Goal: Task Accomplishment & Management: Manage account settings

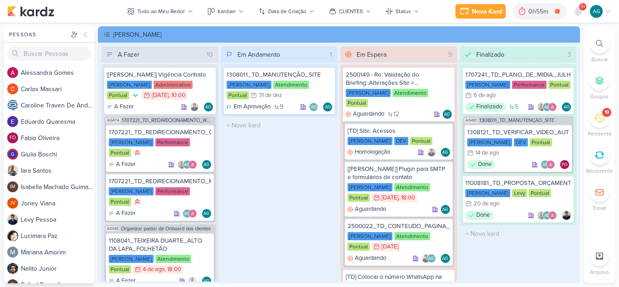
click at [604, 115] on div "10" at bounding box center [606, 112] width 5 height 7
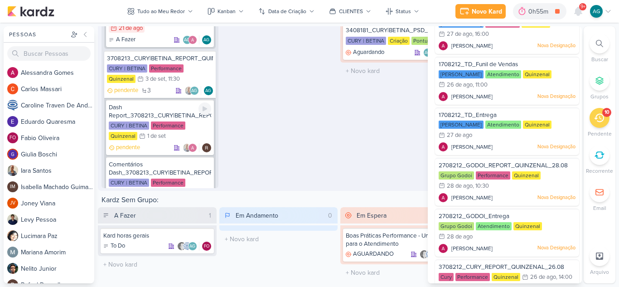
scroll to position [236, 0]
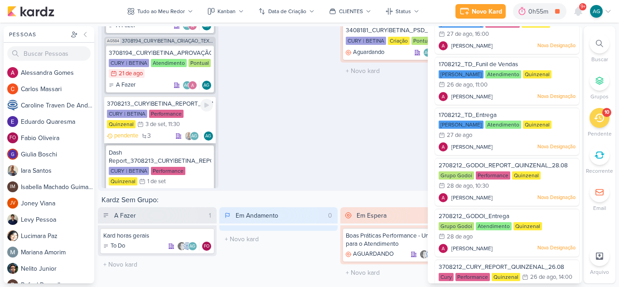
click at [181, 103] on div "3708213_CURY|BETINA_REPORT_QUINZENAL_03.09" at bounding box center [160, 104] width 106 height 8
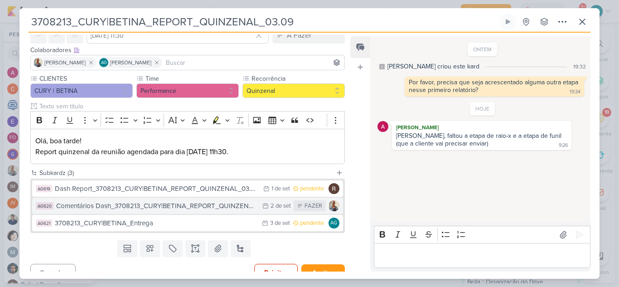
scroll to position [57, 0]
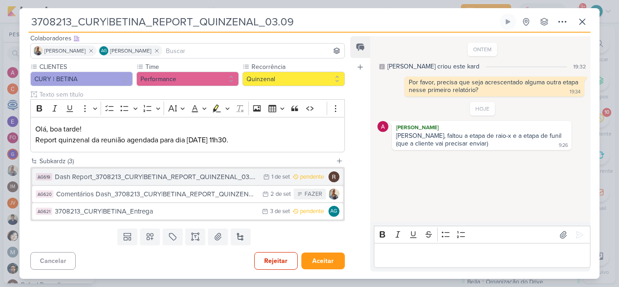
click at [128, 180] on div "Dash Report_3708213_CURY|BETINA_REPORT_QUINZENAL_03.09" at bounding box center [157, 177] width 204 height 10
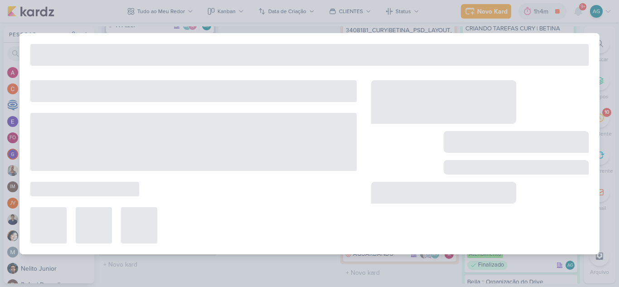
type input "Dash Report_3708213_CURY|BETINA_REPORT_QUINZENAL_03.09"
type input "1 de setembro de 2025 às 23:59"
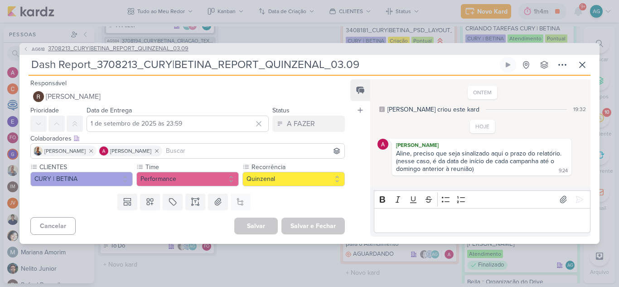
click at [167, 49] on span "3708213_CURY|BETINA_REPORT_QUINZENAL_03.09" at bounding box center [118, 48] width 140 height 9
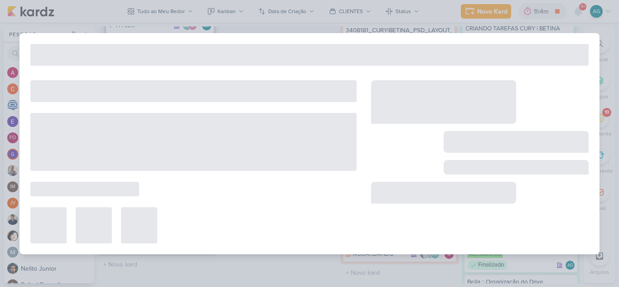
type input "3708213_CURY|BETINA_REPORT_QUINZENAL_03.09"
type input "[DATE] 11:30"
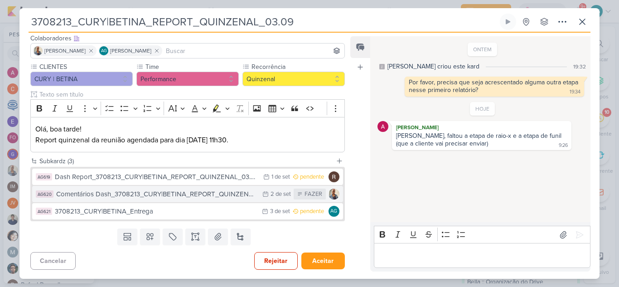
click at [180, 197] on div "Comentários Dash_3708213_CURY|BETINA_REPORT_QUINZENAL_03.09" at bounding box center [157, 194] width 202 height 10
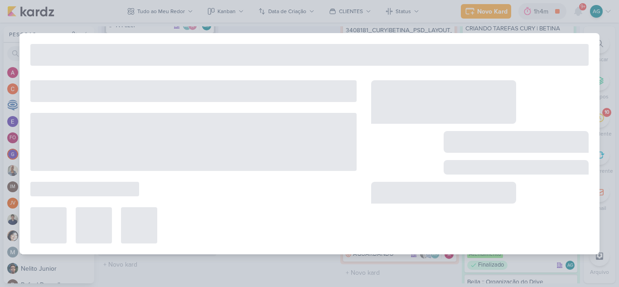
type input "Comentários Dash_3708213_CURY|BETINA_REPORT_QUINZENAL_03.09"
type input "[DATE] 23:59"
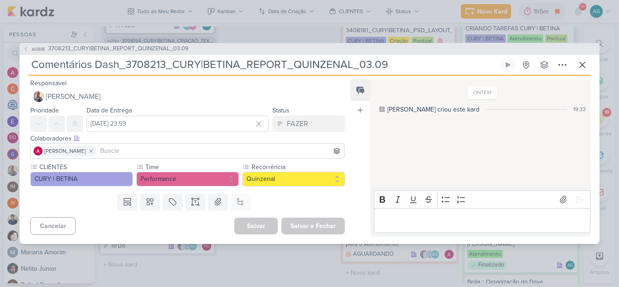
drag, startPoint x: 164, startPoint y: 63, endPoint x: 126, endPoint y: 59, distance: 38.2
click at [126, 59] on input "Comentários Dash_3708213_CURY|BETINA_REPORT_QUINZENAL_03.09" at bounding box center [263, 65] width 469 height 16
click at [585, 67] on icon at bounding box center [581, 64] width 5 height 5
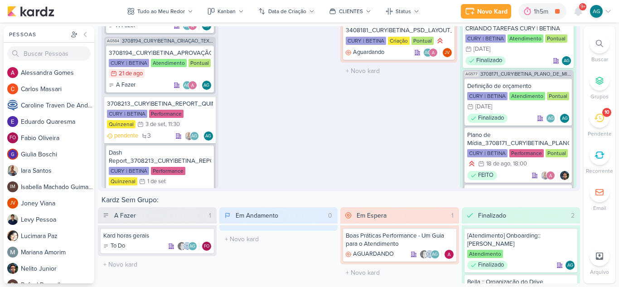
click at [600, 41] on icon at bounding box center [599, 43] width 7 height 7
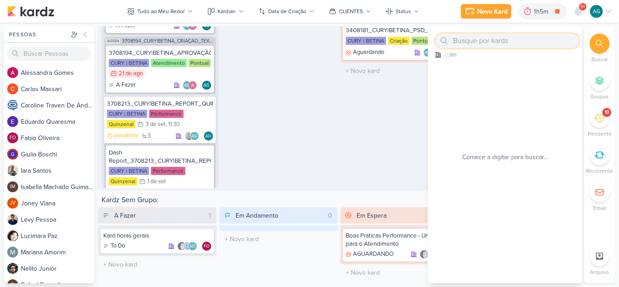
paste input "3708213"
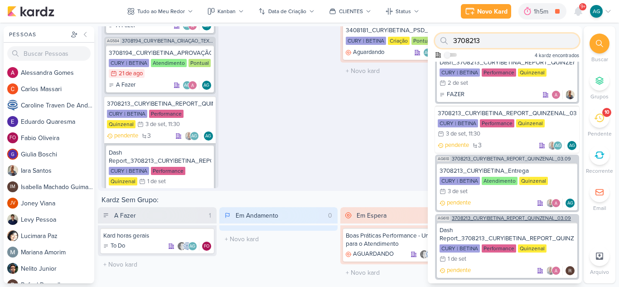
scroll to position [0, 0]
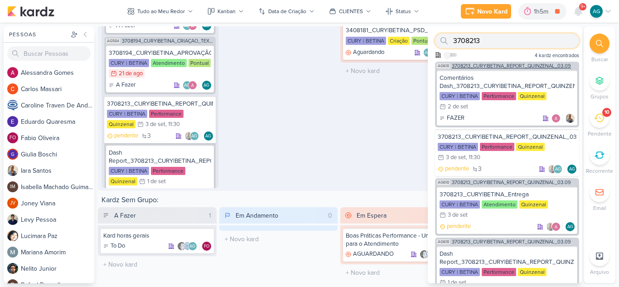
type input "3708213"
click at [492, 66] on span "3708213_CURY|BETINA_REPORT_QUINZENAL_03.09" at bounding box center [511, 65] width 119 height 5
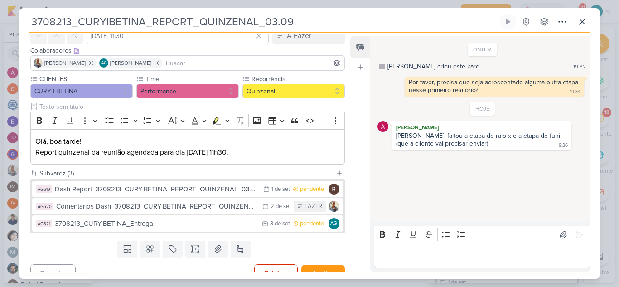
scroll to position [45, 0]
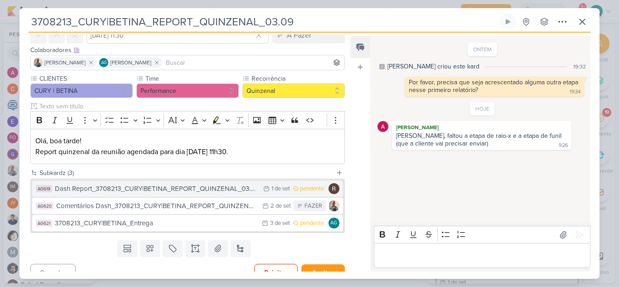
click at [81, 193] on div "Dash Report_3708213_CURY|BETINA_REPORT_QUINZENAL_03.09" at bounding box center [157, 188] width 204 height 10
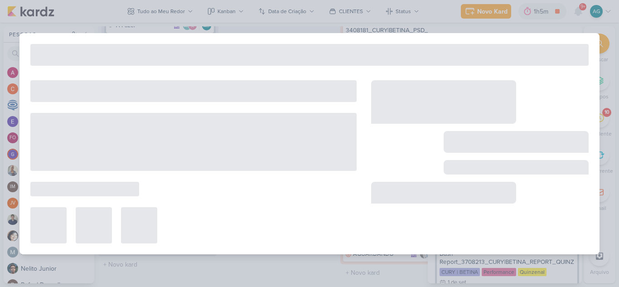
type input "Dash Report_3708213_CURY|BETINA_REPORT_QUINZENAL_03.09"
type input "1 de setembro de 2025 às 23:59"
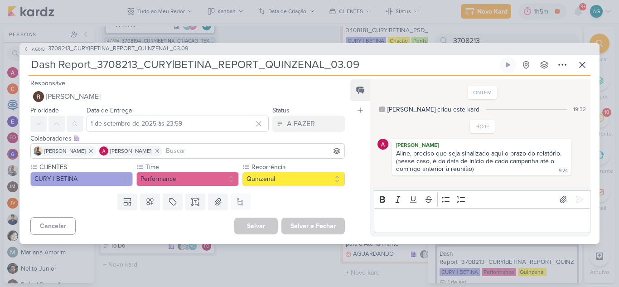
drag, startPoint x: 363, startPoint y: 67, endPoint x: 30, endPoint y: 71, distance: 333.0
click at [30, 71] on input "Dash Report_3708213_CURY|BETINA_REPORT_QUINZENAL_03.09" at bounding box center [263, 65] width 469 height 16
click at [121, 45] on span "3708213_CURY|BETINA_REPORT_QUINZENAL_03.09" at bounding box center [118, 48] width 140 height 9
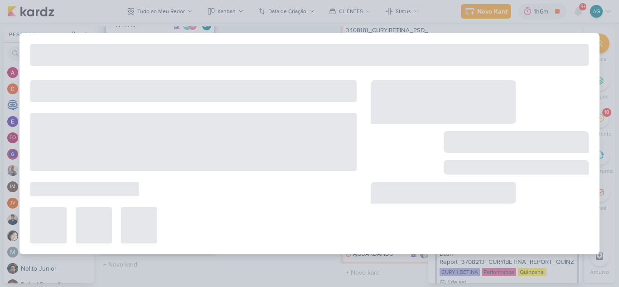
type input "3708213_CURY|BETINA_REPORT_QUINZENAL_03.09"
type input "[DATE] 11:30"
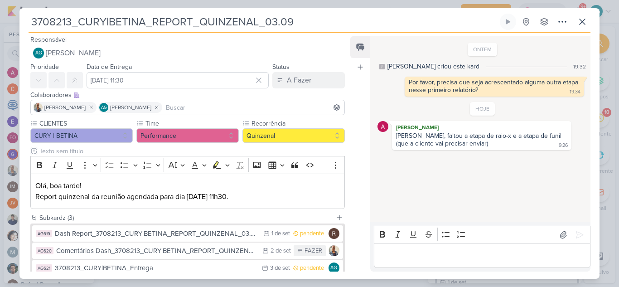
scroll to position [0, 0]
click at [581, 22] on icon at bounding box center [582, 21] width 11 height 11
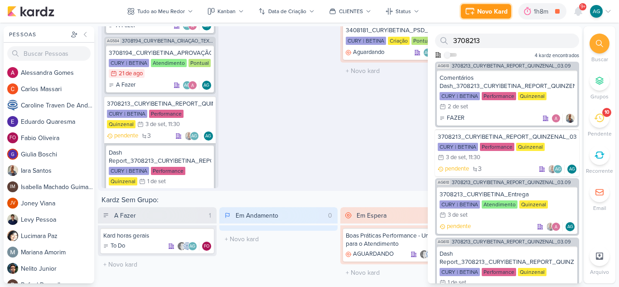
click at [492, 18] on button "Novo Kard" at bounding box center [486, 11] width 50 height 14
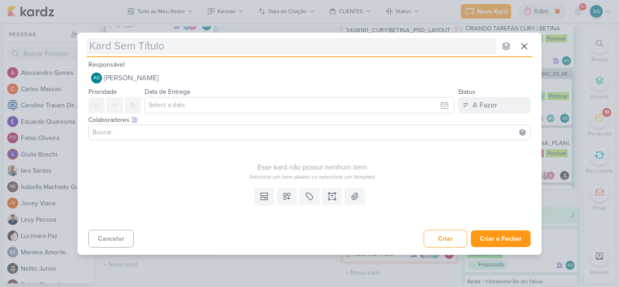
type input "Funil_3708213_CURY|BETINA_REPORT_QUINZENAL_03.09"
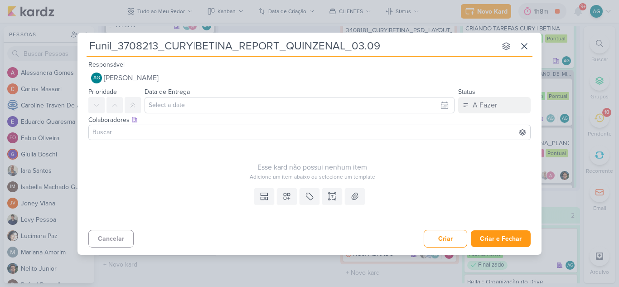
drag, startPoint x: 111, startPoint y: 42, endPoint x: 68, endPoint y: 42, distance: 42.6
click at [68, 42] on div "Funil_3708213_CURY|BETINA_REPORT_QUINZENAL_03.09 nenhum grupo disponível esc Re…" at bounding box center [309, 143] width 619 height 287
type input "Raio_3708213_CURY|BETINA_REPORT_QUINZENAL_03.09"
type input "Raio-_3708213_CURY|BETINA_REPORT_QUINZENAL_03.09"
type input "Raio-x_3708213_CURY|BETINA_REPORT_QUINZENAL_03.09"
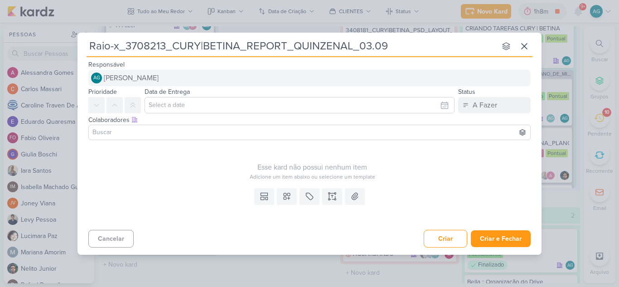
type input "Raio-x_3708213_CURY|BETINA_REPORT_QUINZENAL_03.09"
click at [190, 77] on button "AG [PERSON_NAME]" at bounding box center [309, 78] width 442 height 16
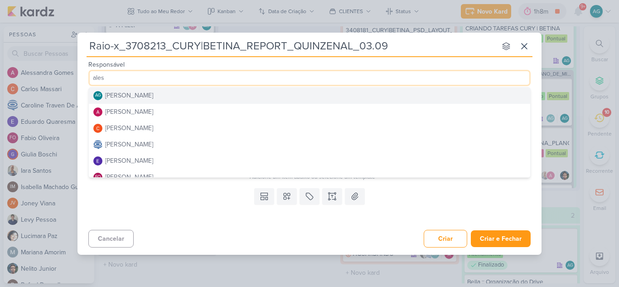
type input "aless"
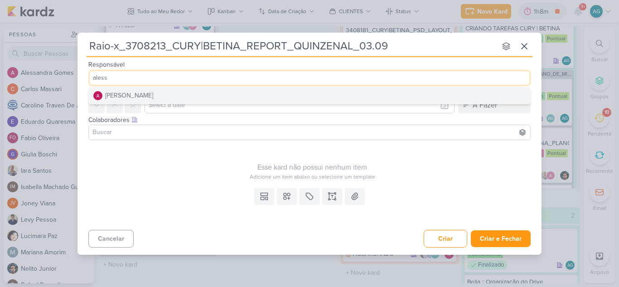
click at [194, 99] on button "[PERSON_NAME]" at bounding box center [309, 95] width 441 height 16
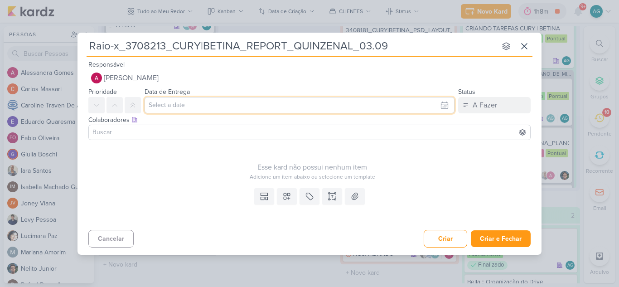
click at [200, 107] on input "text" at bounding box center [299, 105] width 310 height 16
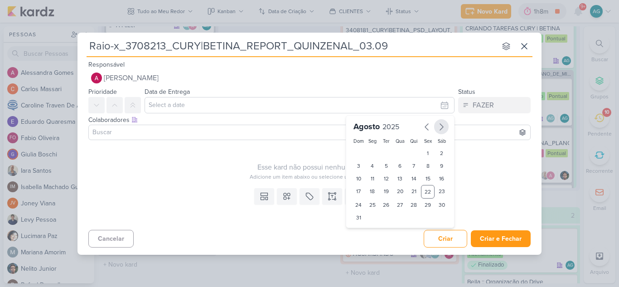
click at [443, 129] on icon "button" at bounding box center [441, 126] width 11 height 11
click at [372, 156] on div "1" at bounding box center [373, 153] width 14 height 13
type input "1 de setembro de 2025 às 23:59"
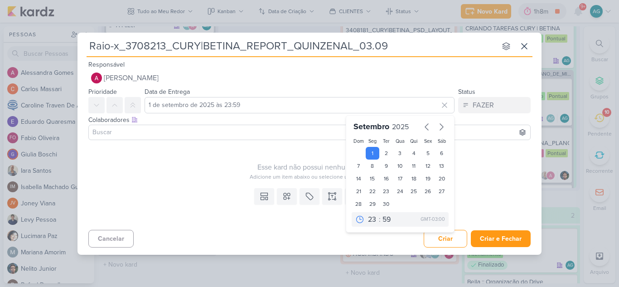
click at [232, 132] on input at bounding box center [310, 132] width 438 height 11
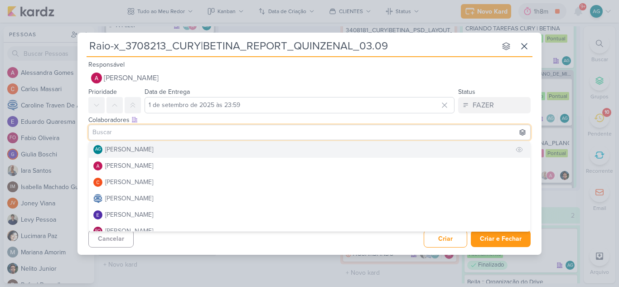
click at [191, 149] on button "AG [PERSON_NAME]" at bounding box center [309, 149] width 441 height 16
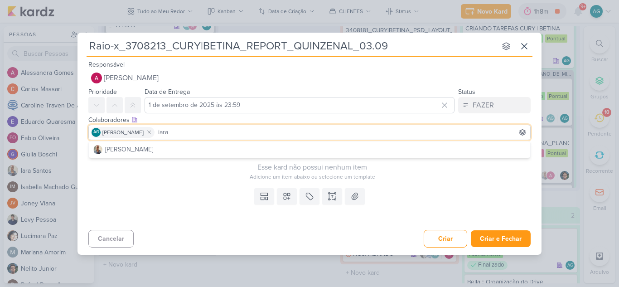
type input "iara"
click at [191, 149] on button "[PERSON_NAME]" at bounding box center [309, 149] width 441 height 16
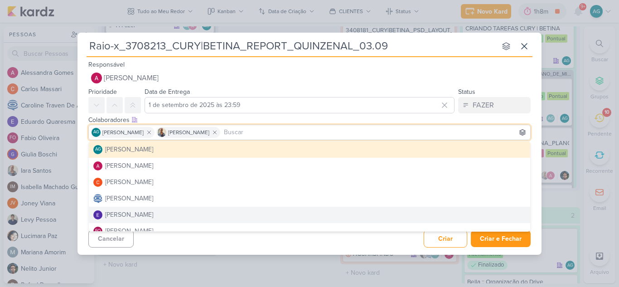
click at [265, 241] on div "Cancelar Criar Criar e Fechar Ctrl + Enter" at bounding box center [309, 237] width 464 height 23
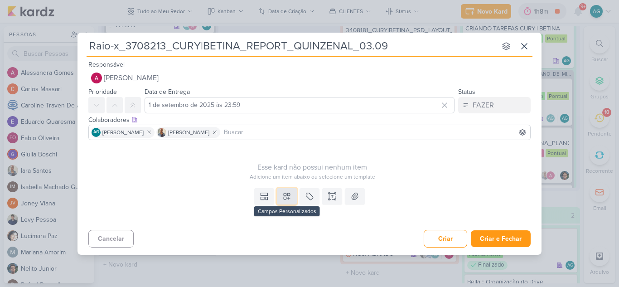
click at [284, 200] on icon at bounding box center [286, 196] width 9 height 9
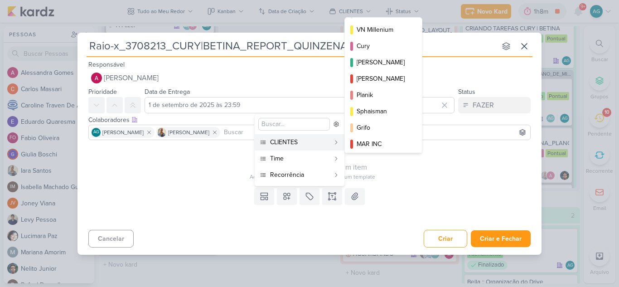
scroll to position [131, 0]
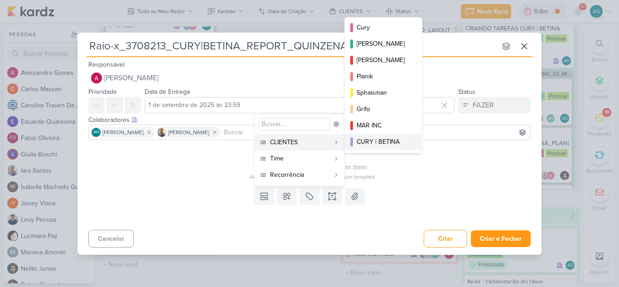
click at [390, 142] on div "CURY | BETINA" at bounding box center [383, 142] width 54 height 10
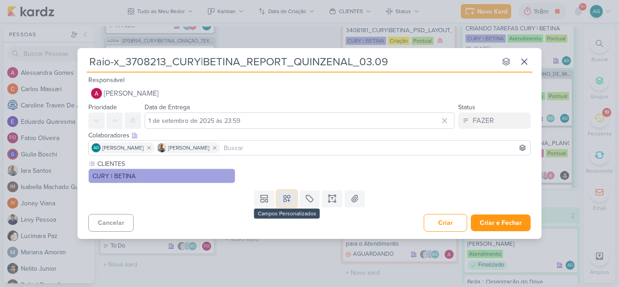
click at [290, 202] on icon at bounding box center [286, 198] width 9 height 9
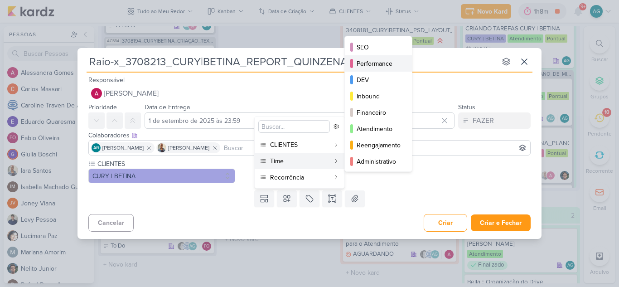
click at [391, 67] on div "Performance" at bounding box center [378, 64] width 44 height 10
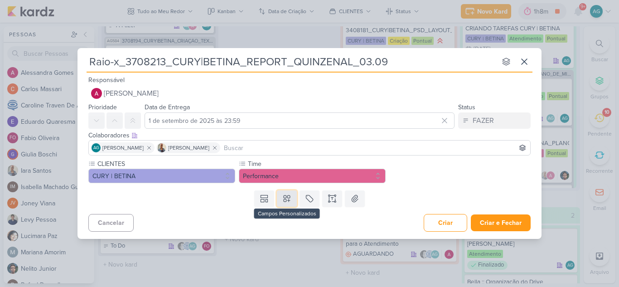
click at [290, 197] on icon at bounding box center [287, 198] width 6 height 6
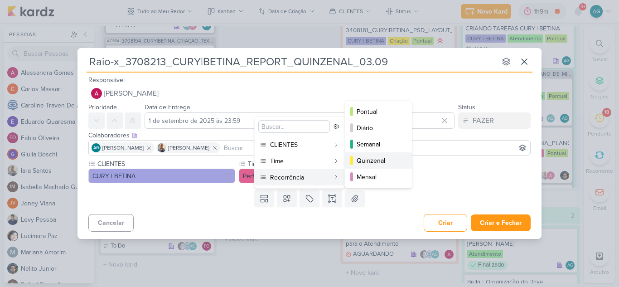
click at [387, 161] on div "Quinzenal" at bounding box center [378, 161] width 44 height 10
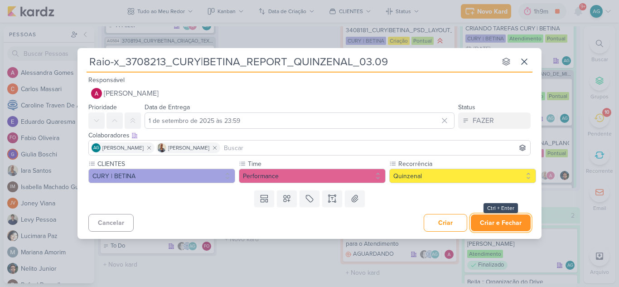
click at [511, 221] on button "Criar e Fechar" at bounding box center [501, 222] width 60 height 17
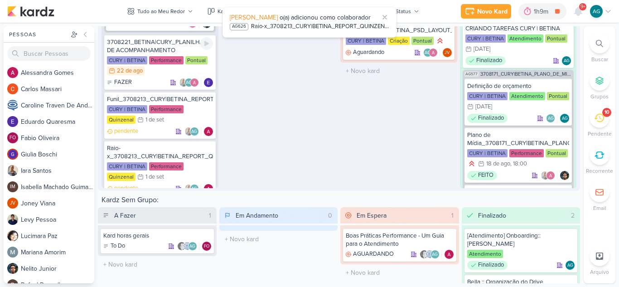
scroll to position [489, 0]
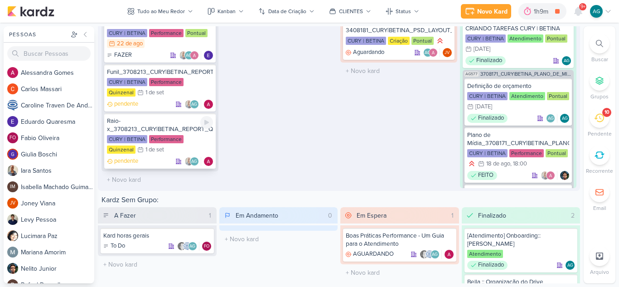
click at [171, 127] on div "Raio-x_3708213_CURY|BETINA_REPORT_QUINZENAL_03.09" at bounding box center [160, 125] width 106 height 16
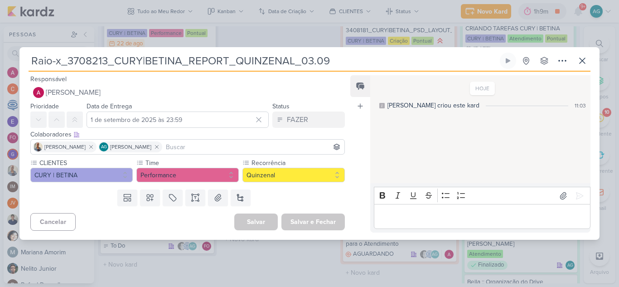
drag, startPoint x: 106, startPoint y: 59, endPoint x: 69, endPoint y: 60, distance: 36.7
click at [69, 60] on input "Raio-x_3708213_CURY|BETINA_REPORT_QUINZENAL_03.09" at bounding box center [263, 61] width 469 height 16
click at [562, 59] on icon at bounding box center [562, 60] width 11 height 11
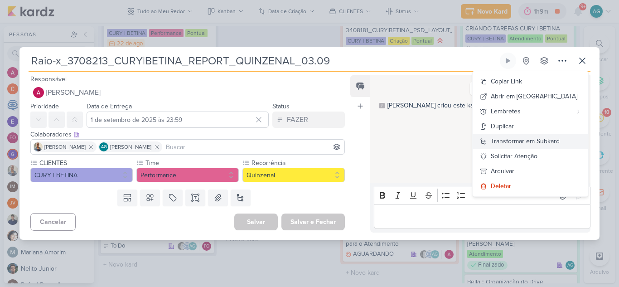
click at [547, 141] on div "Transformar em Subkard" at bounding box center [525, 141] width 69 height 10
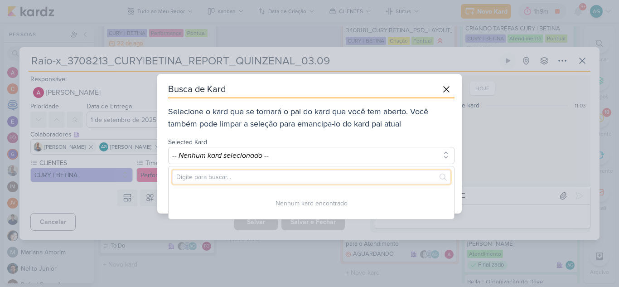
click at [240, 178] on input "text" at bounding box center [311, 177] width 278 height 14
paste input "3708213"
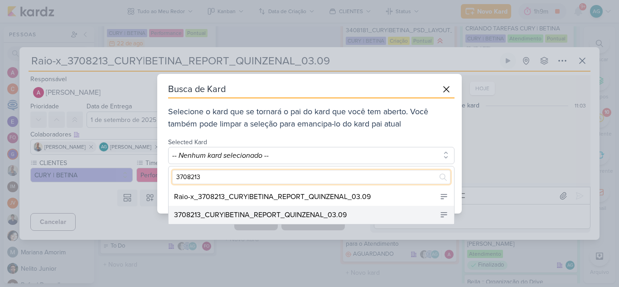
type input "3708213"
click at [334, 213] on div "3708213_CURY|BETINA_REPORT_QUINZENAL_03.09" at bounding box center [260, 214] width 173 height 11
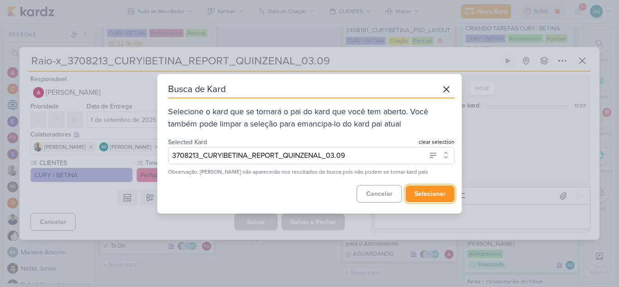
click at [440, 194] on button "selecionar" at bounding box center [429, 193] width 49 height 17
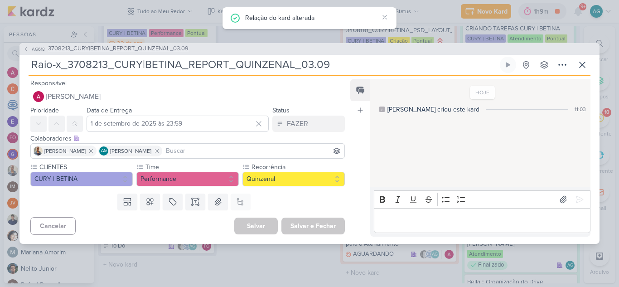
click at [177, 49] on span "3708213_CURY|BETINA_REPORT_QUINZENAL_03.09" at bounding box center [118, 48] width 140 height 9
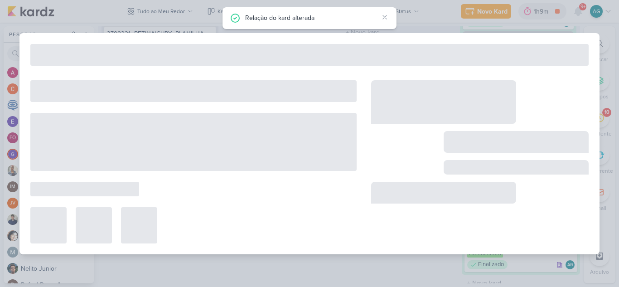
type input "3708213_CURY|BETINA_REPORT_QUINZENAL_03.09"
type input "[DATE] 11:30"
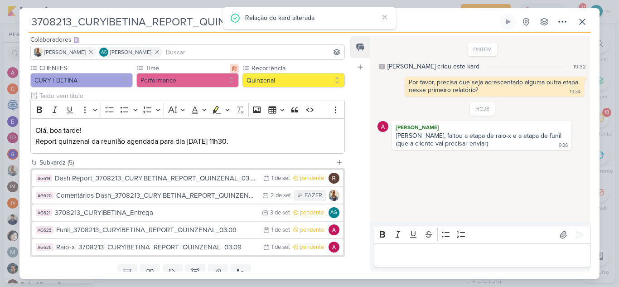
scroll to position [91, 0]
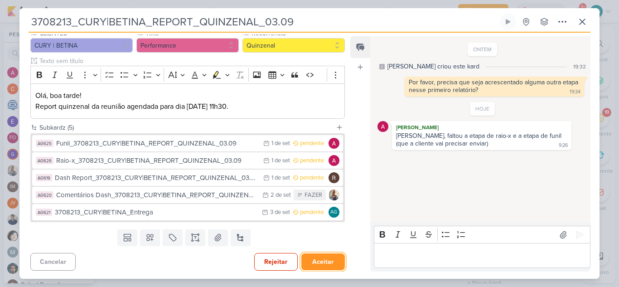
click at [319, 264] on button "Aceitar" at bounding box center [322, 261] width 43 height 17
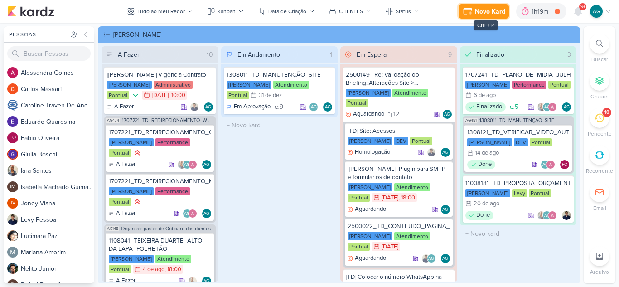
click at [485, 12] on div "Novo Kard" at bounding box center [490, 12] width 30 height 10
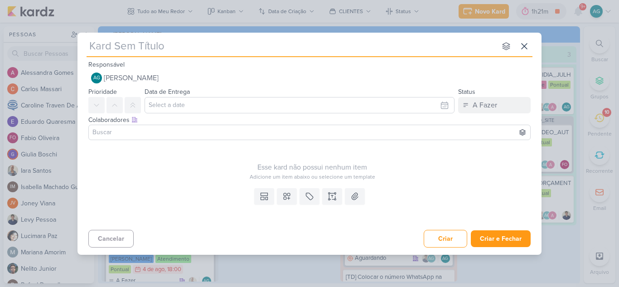
click at [224, 47] on input "text" at bounding box center [291, 46] width 409 height 16
paste input "Dash Report_3708213_CURY|BETINA_REPORT_QUINZENAL_03.09"
type input "Dash Report_3708213_CURY|BETINA_REPORT_QUINZENAL_03.09"
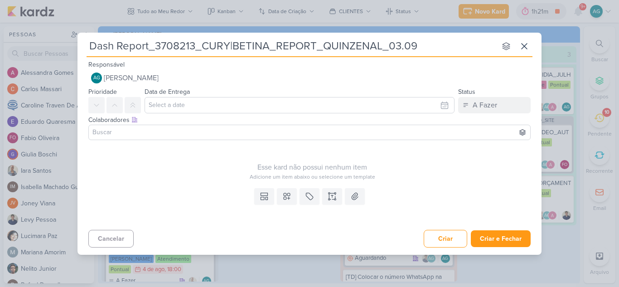
click at [146, 45] on input "Dash Report_3708213_CURY|BETINA_REPORT_QUINZENAL_03.09" at bounding box center [291, 46] width 409 height 16
drag, startPoint x: 148, startPoint y: 45, endPoint x: 85, endPoint y: 43, distance: 63.0
click at [85, 43] on div "Dash Report_3708213_CURY|BETINA_REPORT_QUINZENAL_03.09 nenhum grupo disponível …" at bounding box center [309, 141] width 464 height 217
type input "F_3708213_CURY|BETINA_REPORT_QUINZENAL_03.09"
type input "Funil_3708213_CURY|BETINA_REPORT_QUINZENAL_03.09"
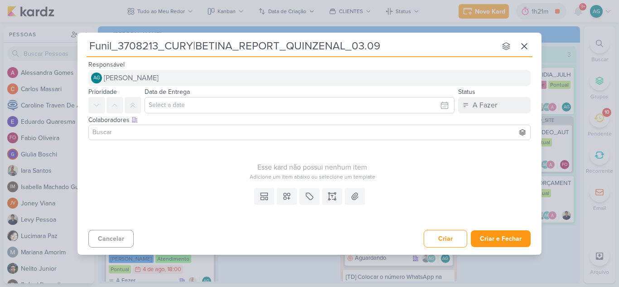
type input "Funil_3708213_CURY|BETINA_REPORT_QUINZENAL_03.09"
click at [159, 79] on span "[PERSON_NAME]" at bounding box center [131, 77] width 55 height 11
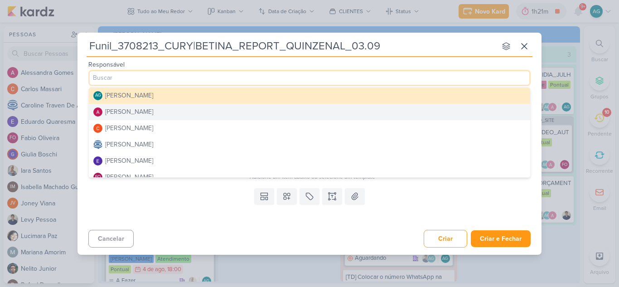
click at [167, 111] on button "[PERSON_NAME]" at bounding box center [309, 112] width 441 height 16
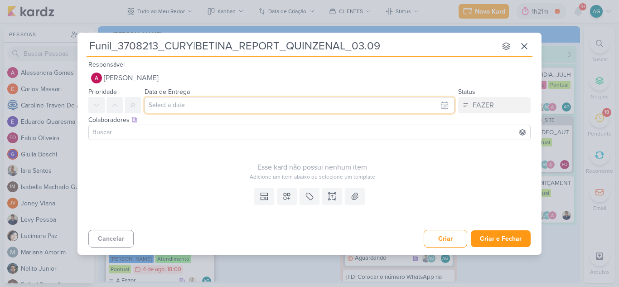
click at [172, 107] on input "text" at bounding box center [299, 105] width 310 height 16
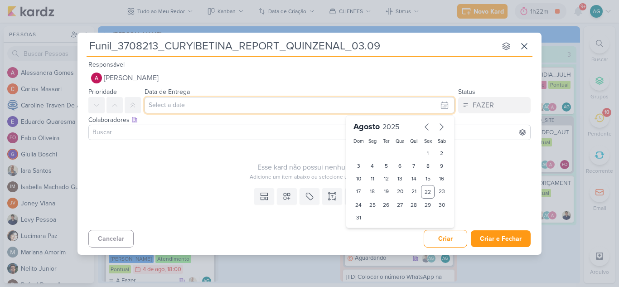
click at [243, 105] on input "text" at bounding box center [299, 105] width 310 height 16
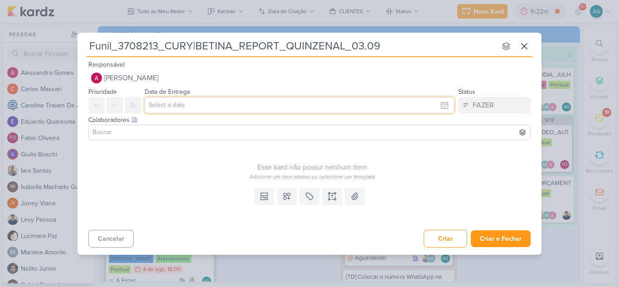
click at [323, 102] on input "text" at bounding box center [299, 105] width 310 height 16
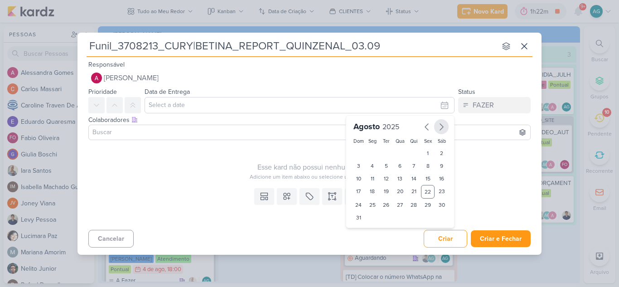
click at [439, 129] on icon "button" at bounding box center [441, 126] width 11 height 11
click at [374, 150] on div "1" at bounding box center [373, 153] width 14 height 13
type input "1 de setembro de 2025 às 23:59"
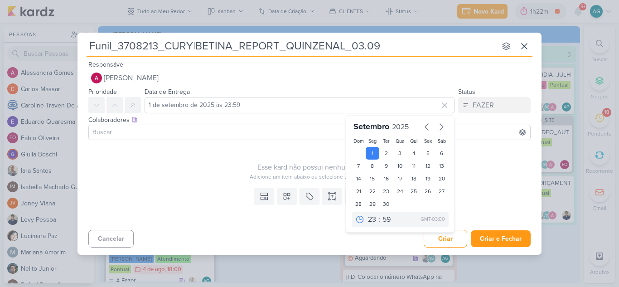
click at [223, 129] on input at bounding box center [310, 132] width 438 height 11
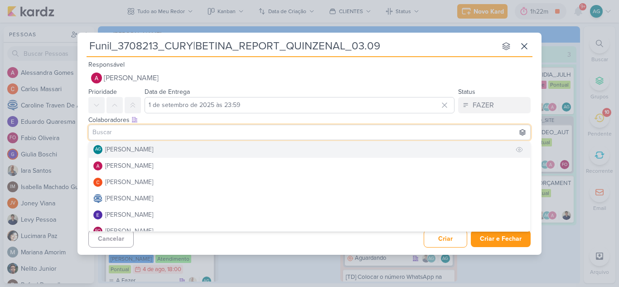
click at [203, 150] on button "AG [PERSON_NAME]" at bounding box center [309, 149] width 441 height 16
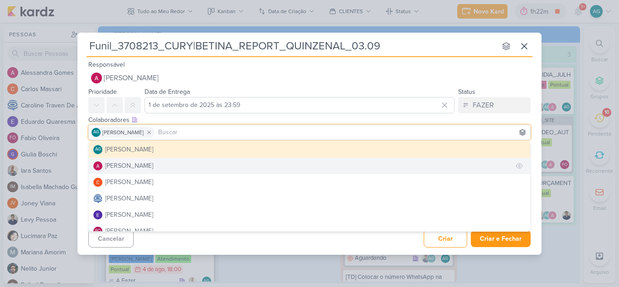
click at [174, 166] on button "[PERSON_NAME]" at bounding box center [309, 166] width 441 height 16
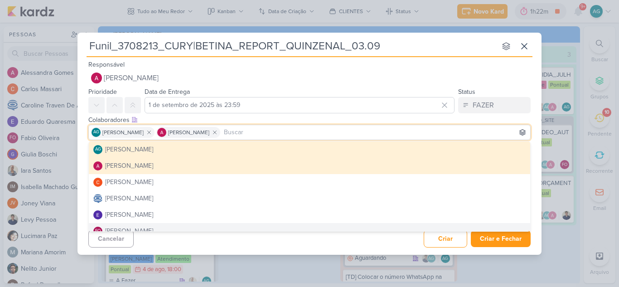
click at [246, 247] on div "Cancelar Criar Criar e Fechar Ctrl + Enter" at bounding box center [309, 237] width 464 height 23
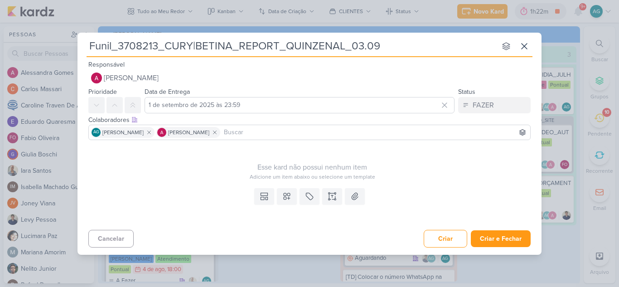
click at [250, 134] on input at bounding box center [375, 132] width 306 height 11
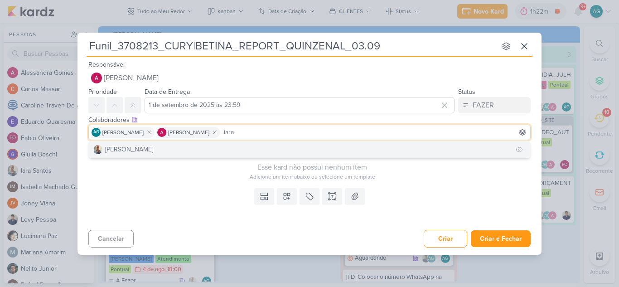
type input "iara"
click at [246, 153] on button "[PERSON_NAME]" at bounding box center [309, 149] width 441 height 16
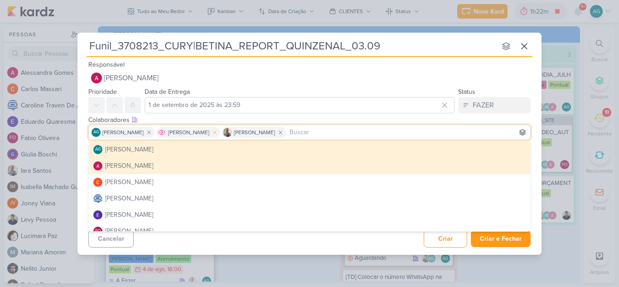
click at [218, 133] on icon at bounding box center [215, 132] width 6 height 6
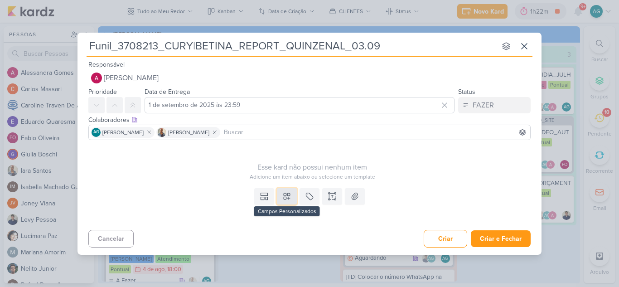
click at [279, 193] on button at bounding box center [287, 196] width 20 height 16
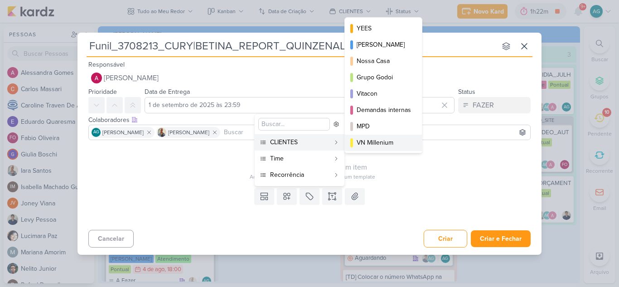
scroll to position [131, 0]
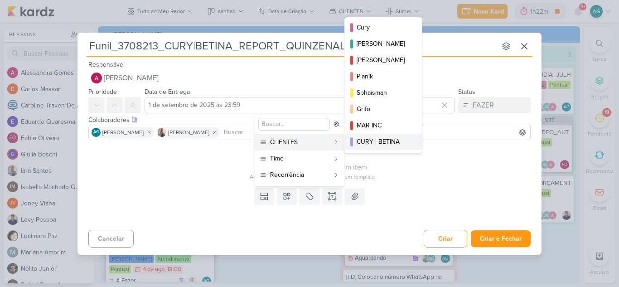
click at [373, 141] on div "CURY | BETINA" at bounding box center [383, 142] width 54 height 10
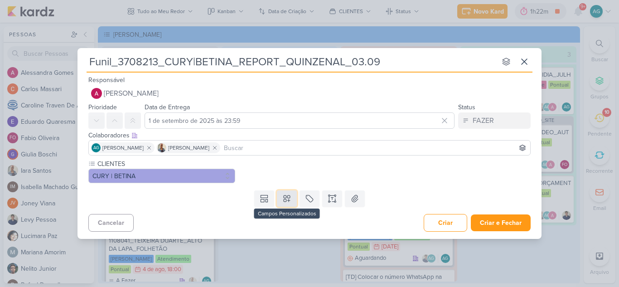
click at [288, 199] on icon at bounding box center [286, 198] width 9 height 9
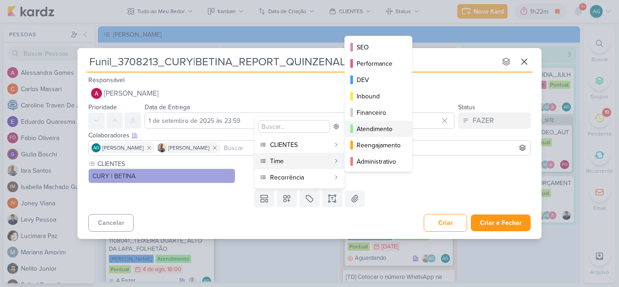
click at [388, 128] on div "Atendimento" at bounding box center [378, 129] width 44 height 10
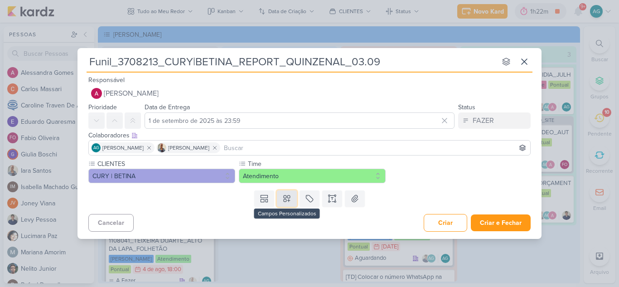
click at [289, 202] on icon at bounding box center [286, 198] width 9 height 9
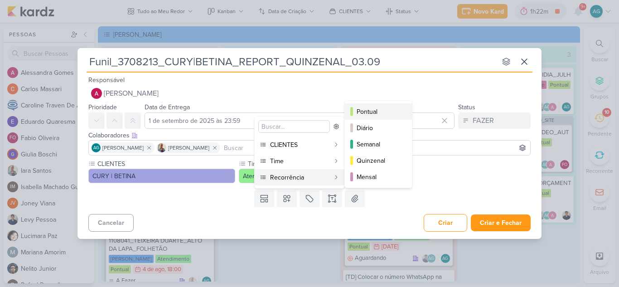
click at [380, 112] on div "Pontual" at bounding box center [378, 112] width 44 height 10
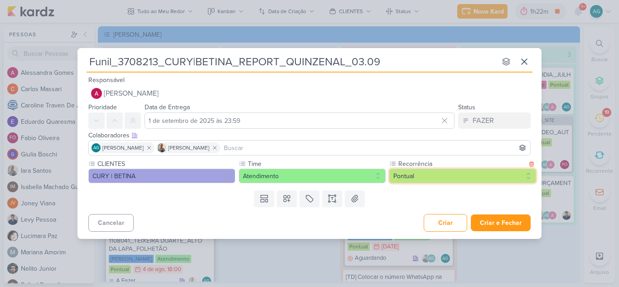
click at [420, 179] on button "Pontual" at bounding box center [462, 176] width 147 height 14
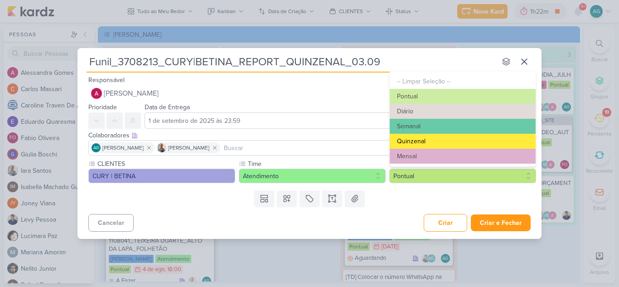
click at [421, 139] on button "Quinzenal" at bounding box center [463, 141] width 146 height 15
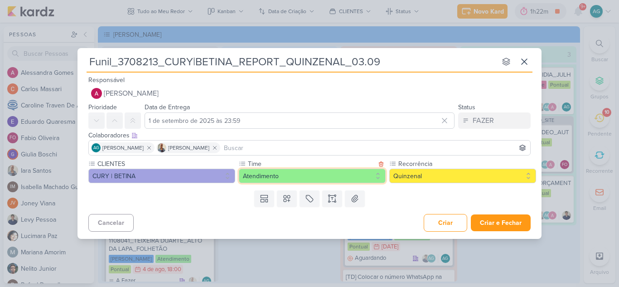
click at [295, 179] on button "Atendimento" at bounding box center [312, 176] width 147 height 14
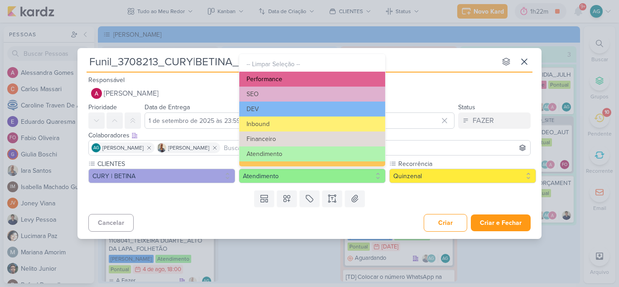
click at [280, 82] on button "Performance" at bounding box center [312, 79] width 146 height 15
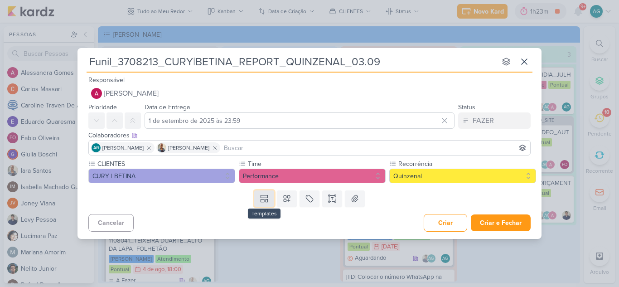
click at [265, 205] on button at bounding box center [264, 198] width 20 height 16
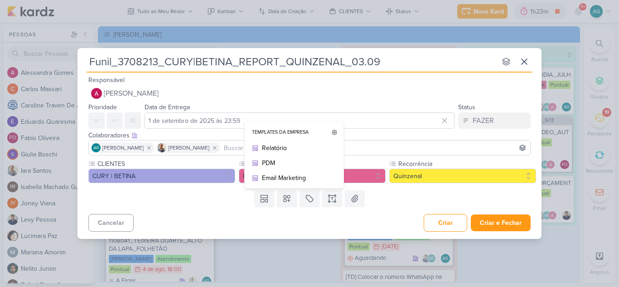
click at [386, 215] on div "Cancelar Criar Criar e Fechar Ctrl + Enter" at bounding box center [309, 221] width 464 height 23
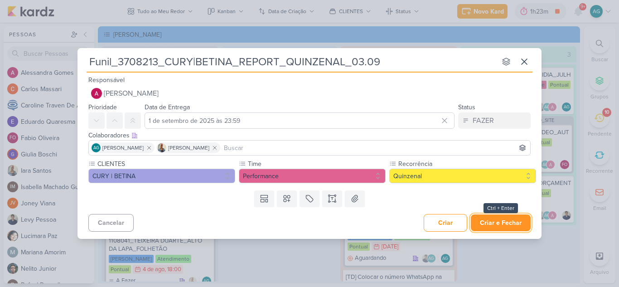
click at [503, 226] on button "Criar e Fechar" at bounding box center [501, 222] width 60 height 17
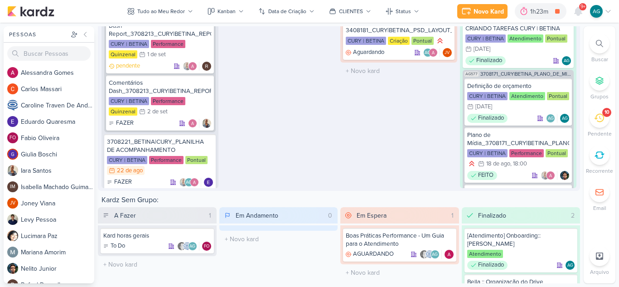
scroll to position [432, 0]
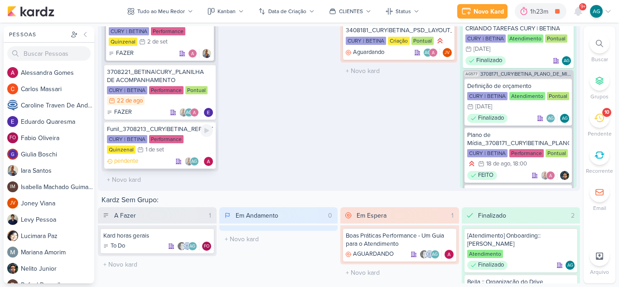
click at [155, 130] on div "Funil_3708213_CURY|BETINA_REPORT_QUINZENAL_03.09" at bounding box center [160, 129] width 106 height 8
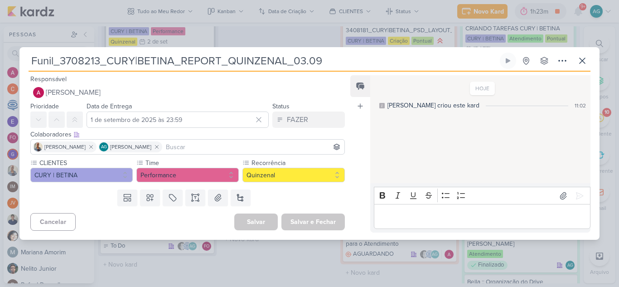
drag, startPoint x: 100, startPoint y: 58, endPoint x: 63, endPoint y: 54, distance: 36.9
click at [62, 53] on input "Funil_3708213_CURY|BETINA_REPORT_QUINZENAL_03.09" at bounding box center [263, 61] width 469 height 16
click at [556, 60] on button at bounding box center [562, 61] width 16 height 16
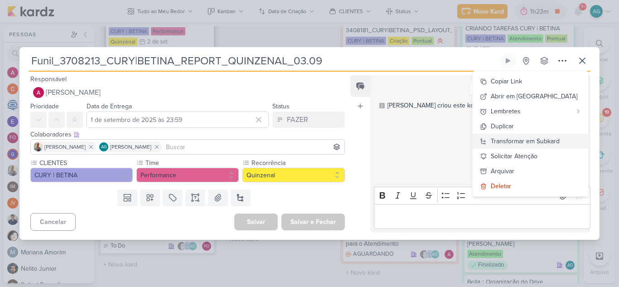
click at [559, 143] on div "Transformar em Subkard" at bounding box center [525, 141] width 69 height 10
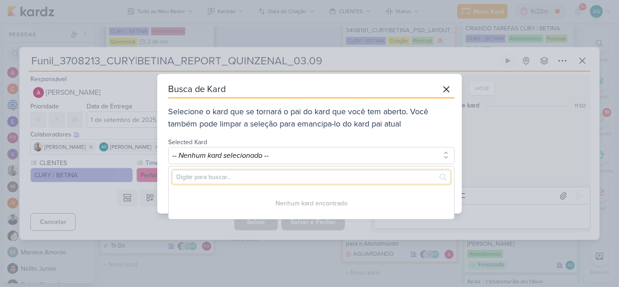
click at [283, 180] on input "text" at bounding box center [311, 177] width 278 height 14
paste input "3708213"
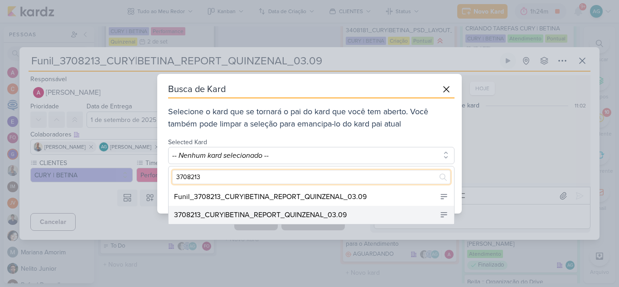
type input "3708213"
click at [292, 214] on div "3708213_CURY|BETINA_REPORT_QUINZENAL_03.09" at bounding box center [260, 214] width 173 height 11
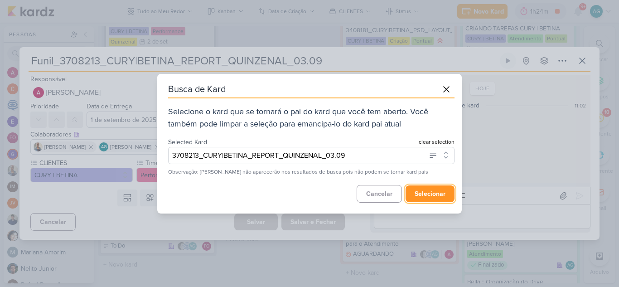
click at [438, 195] on button "selecionar" at bounding box center [429, 193] width 49 height 17
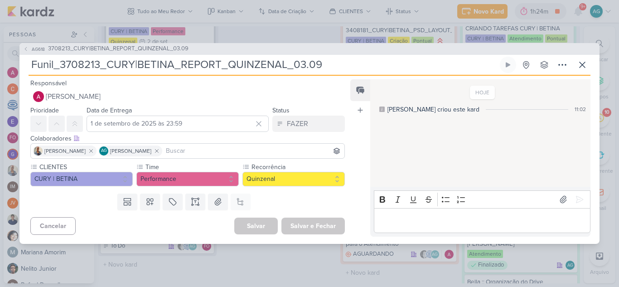
drag, startPoint x: 327, startPoint y: 67, endPoint x: 27, endPoint y: 77, distance: 299.6
click at [27, 77] on div "AG618 3708213_CURY|BETINA_REPORT_QUINZENAL_03.09 Funil_3708213_CURY|BETINA_REPO…" at bounding box center [309, 143] width 580 height 201
click at [154, 49] on span "3708213_CURY|BETINA_REPORT_QUINZENAL_03.09" at bounding box center [118, 48] width 140 height 9
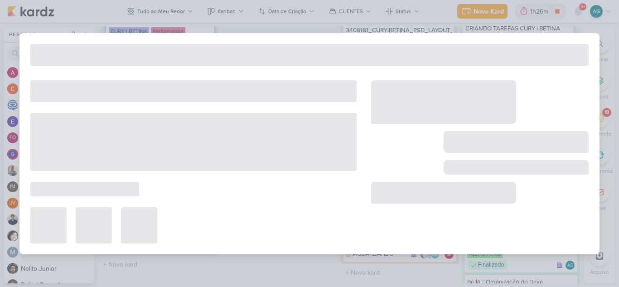
type input "3708213_CURY|BETINA_REPORT_QUINZENAL_03.09"
type input "[DATE] 11:30"
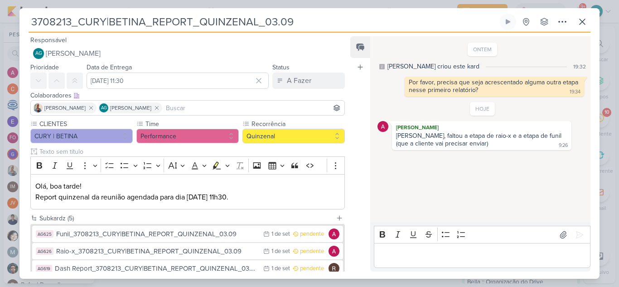
scroll to position [91, 0]
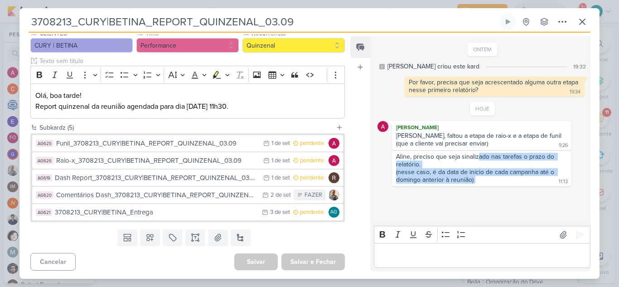
drag, startPoint x: 477, startPoint y: 155, endPoint x: 547, endPoint y: 180, distance: 73.6
click at [547, 180] on div "Aline, preciso que seja sinalizado nas tarefas o prazo do relatório. (nesse cas…" at bounding box center [482, 169] width 176 height 32
click at [504, 161] on div "Aline, preciso que seja sinalizado nas tarefas o prazo do relatório." at bounding box center [481, 160] width 171 height 15
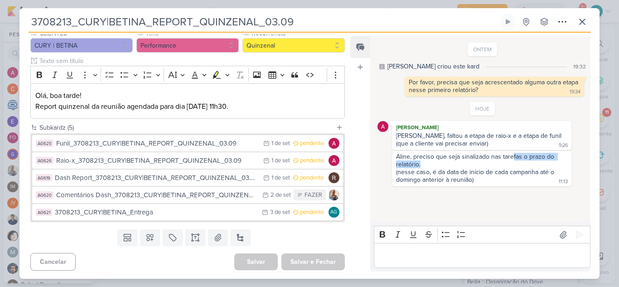
drag, startPoint x: 511, startPoint y: 158, endPoint x: 556, endPoint y: 164, distance: 45.8
click at [556, 164] on div "Aline, preciso que seja sinalizado nas tarefas o prazo do relatório." at bounding box center [481, 160] width 171 height 15
click at [579, 24] on icon at bounding box center [581, 21] width 5 height 5
